Goal: Task Accomplishment & Management: Use online tool/utility

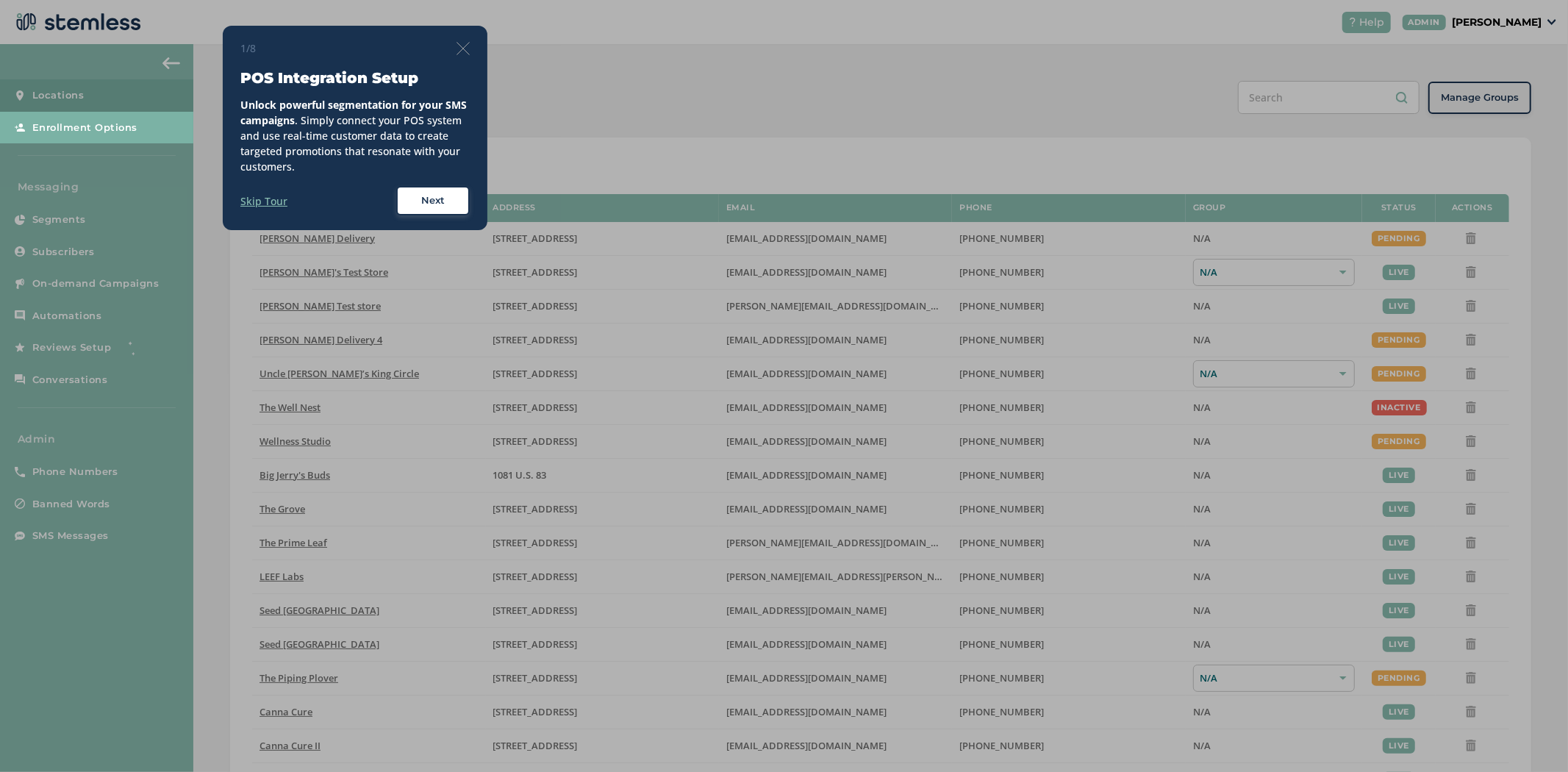
click at [459, 51] on img at bounding box center [463, 48] width 13 height 13
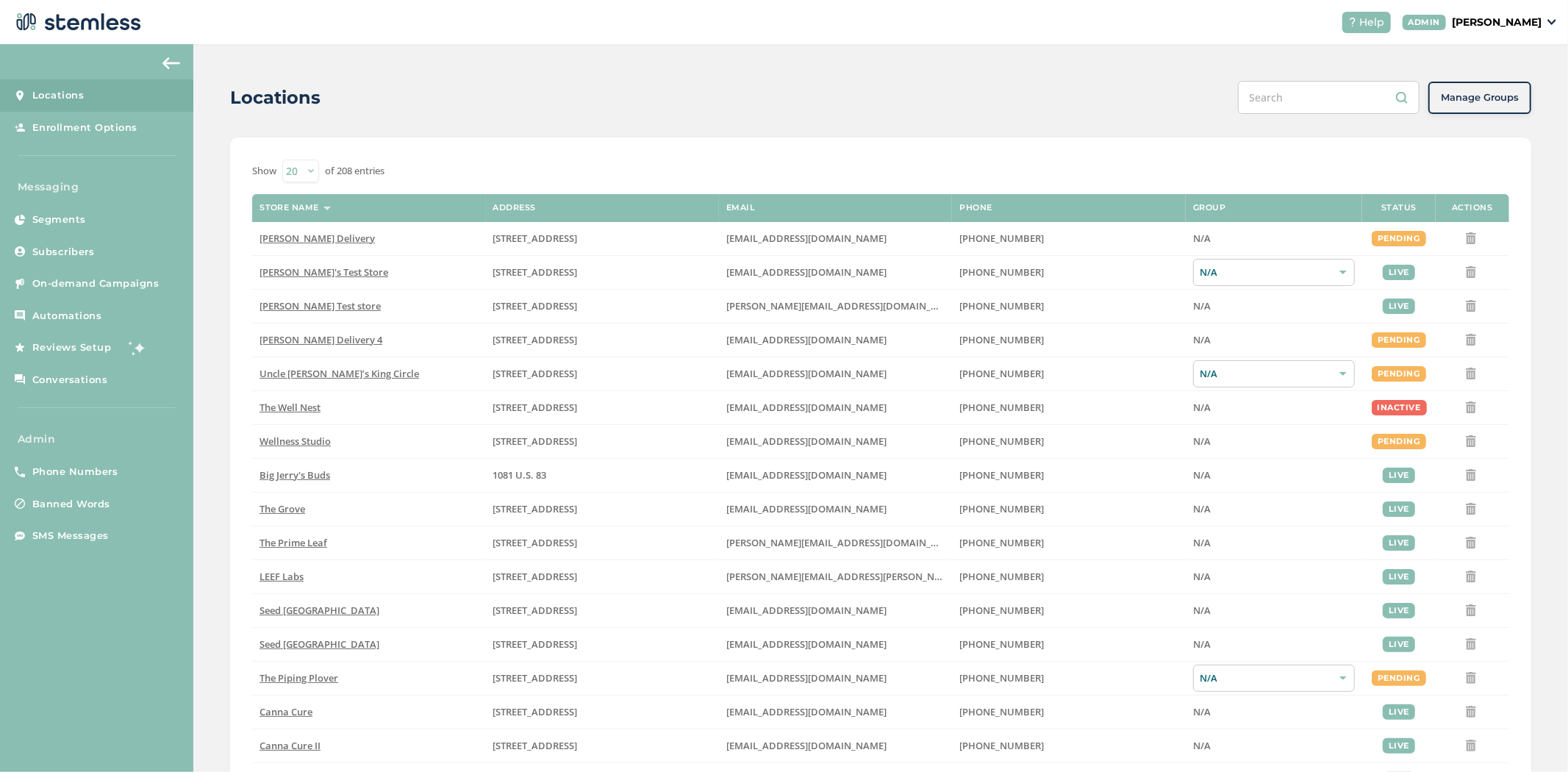
click at [1524, 25] on p "[PERSON_NAME]" at bounding box center [1497, 22] width 90 height 16
click at [1508, 108] on span "Impersonate" at bounding box center [1504, 106] width 72 height 15
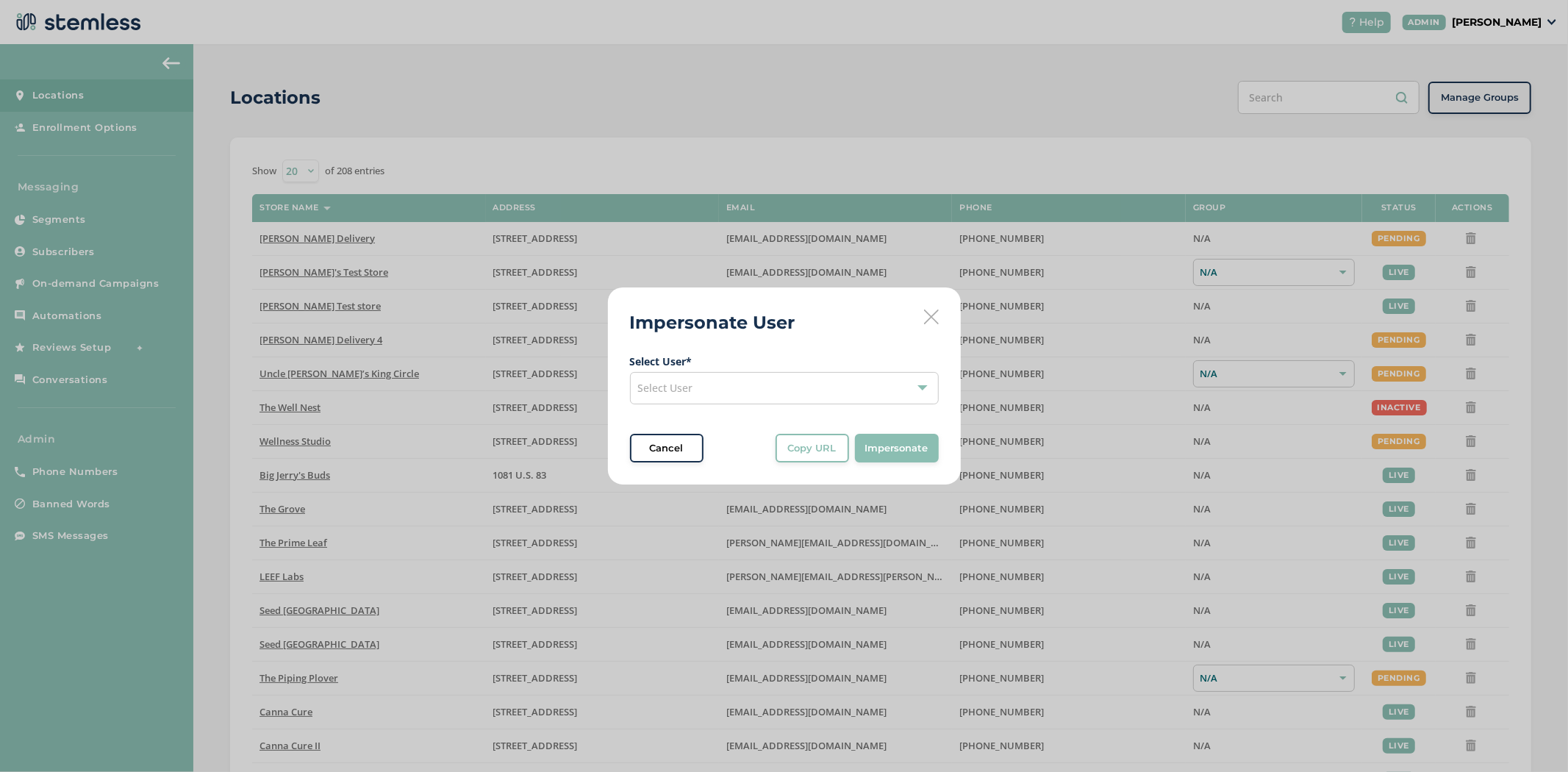
click at [739, 395] on div "Select User" at bounding box center [784, 388] width 309 height 33
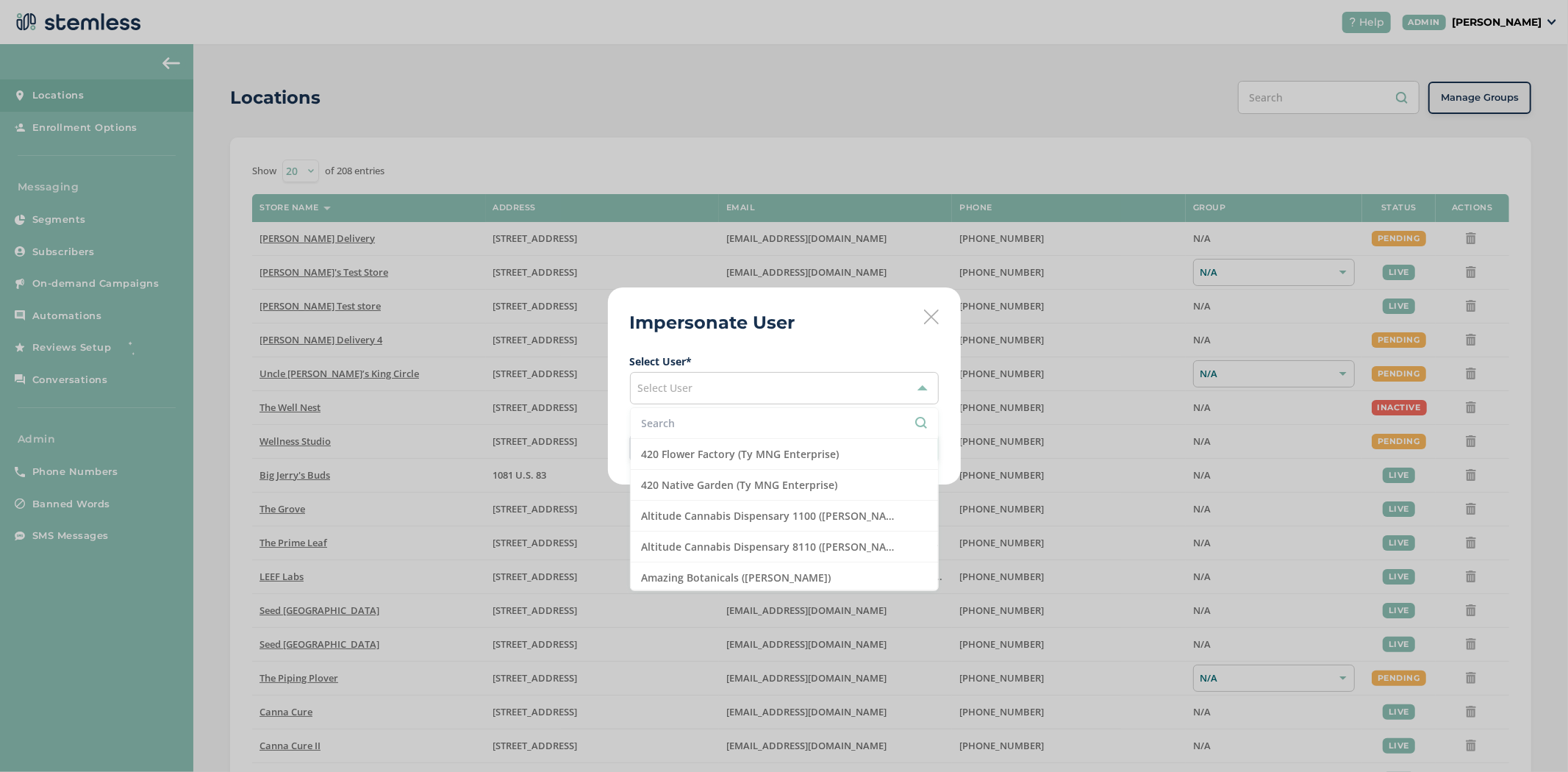
click at [675, 431] on input "text" at bounding box center [785, 423] width 286 height 16
click at [753, 421] on input "text" at bounding box center [785, 423] width 286 height 16
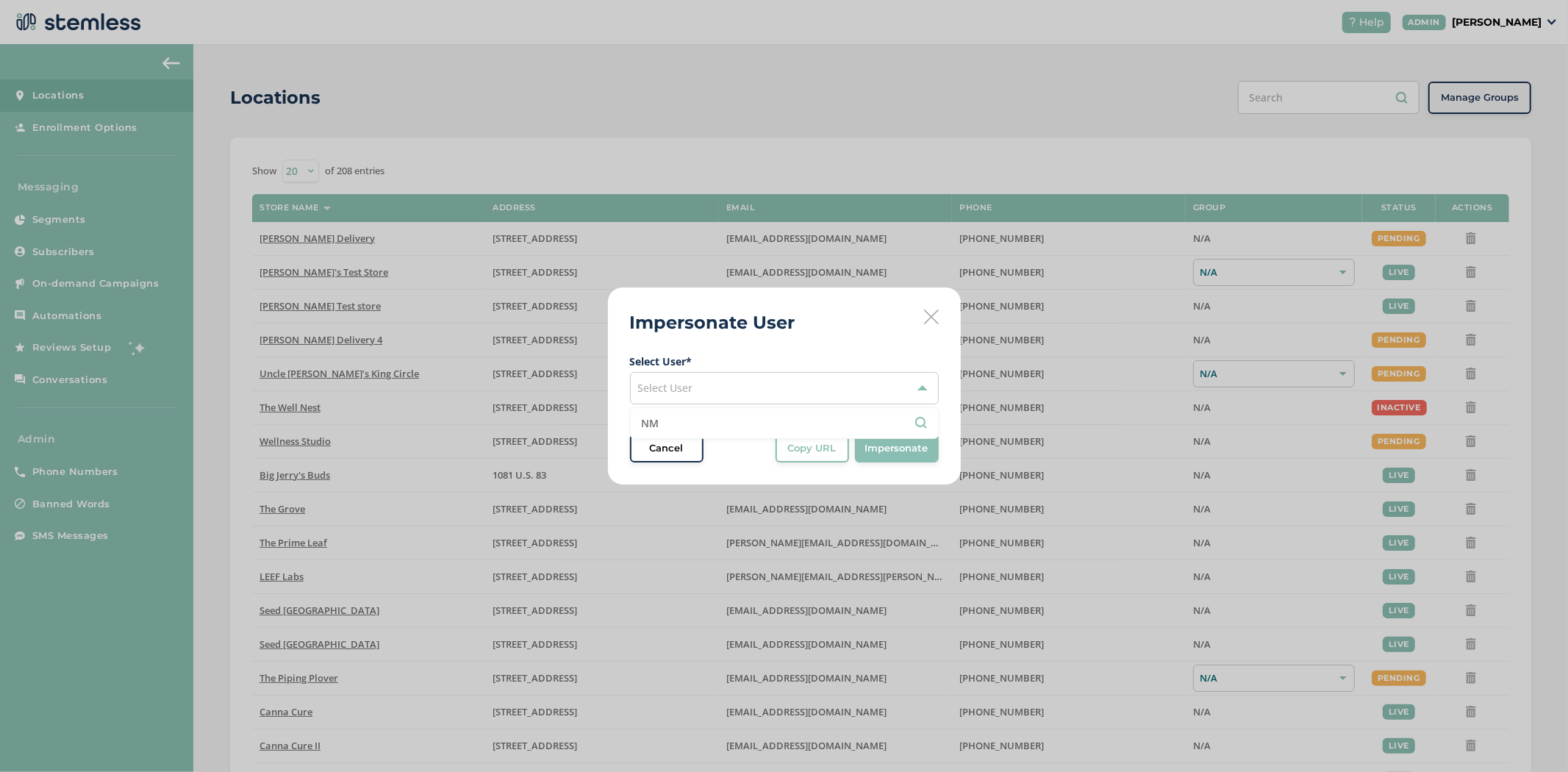
type input "N"
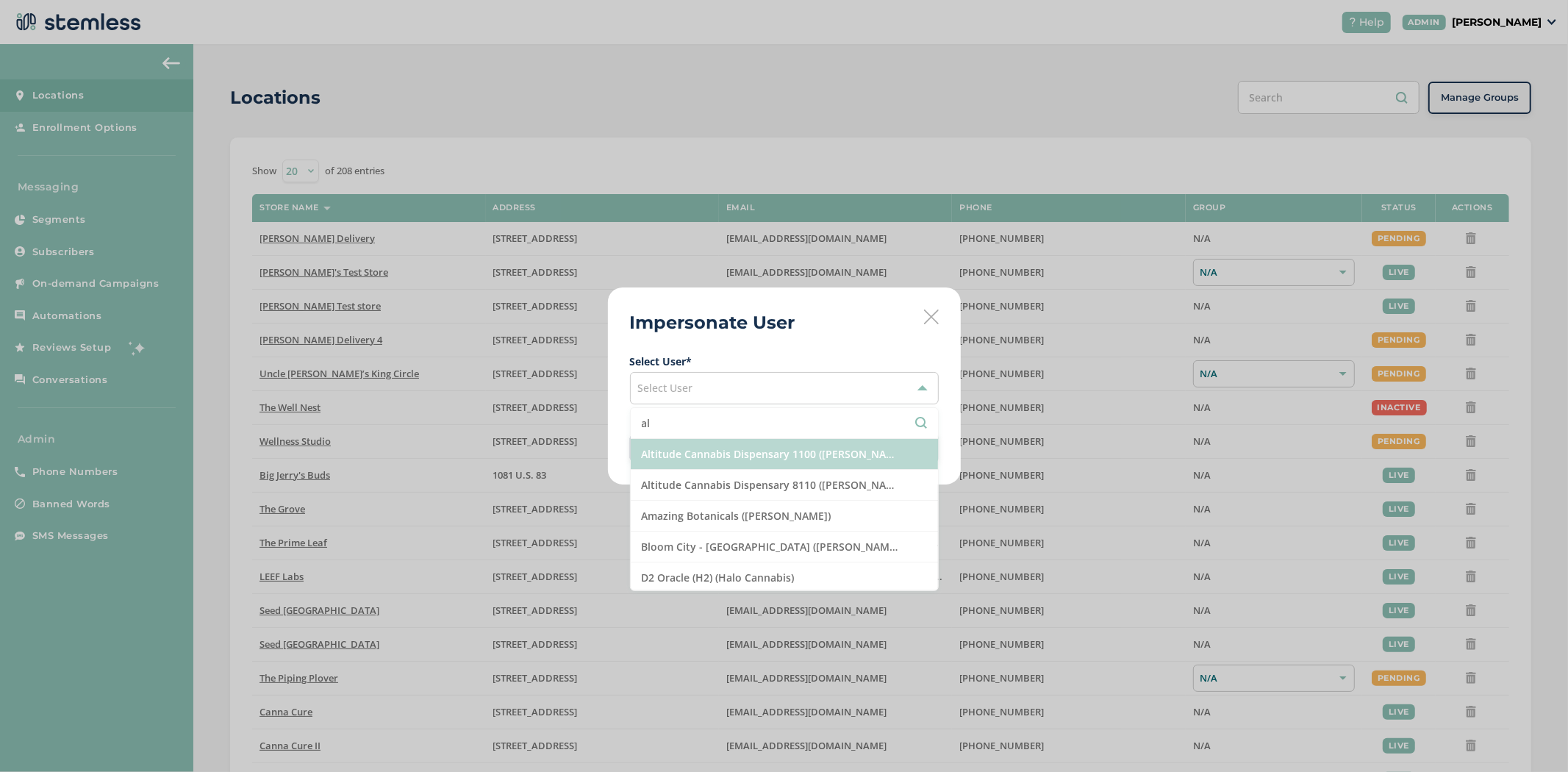
type input "al"
click at [760, 460] on li "Altitude Cannabis Dispensary 1100 ([PERSON_NAME])" at bounding box center [784, 455] width 308 height 31
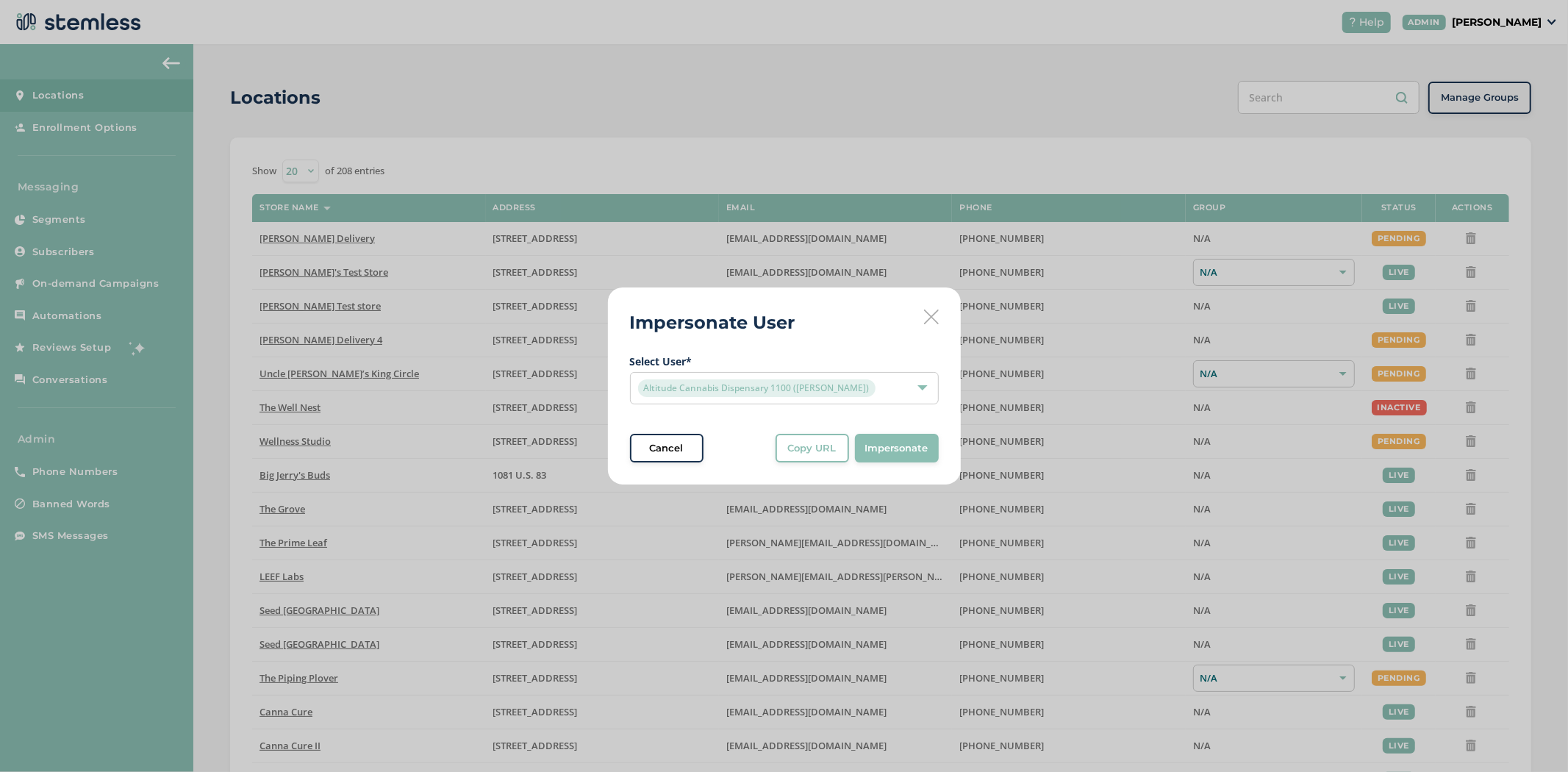
click at [906, 450] on span "Impersonate" at bounding box center [897, 449] width 64 height 15
